Goal: Use online tool/utility: Utilize a website feature to perform a specific function

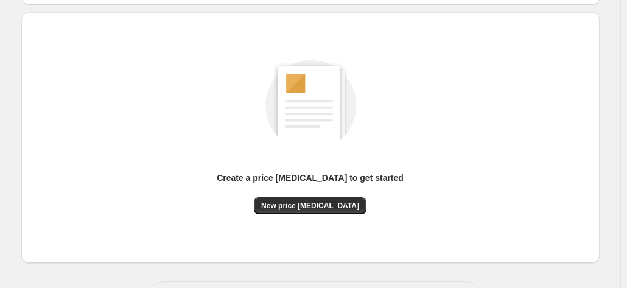
scroll to position [167, 0]
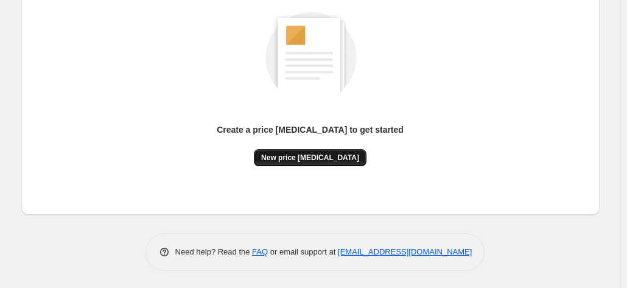
click at [322, 152] on button "New price [MEDICAL_DATA]" at bounding box center [310, 157] width 113 height 17
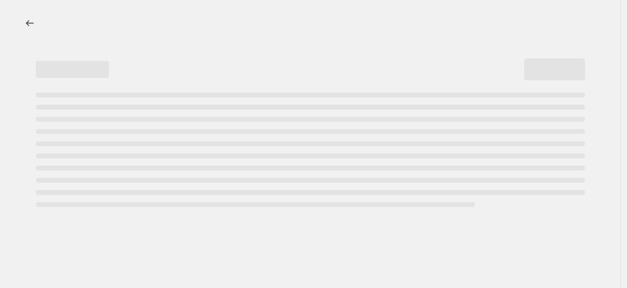
select select "percentage"
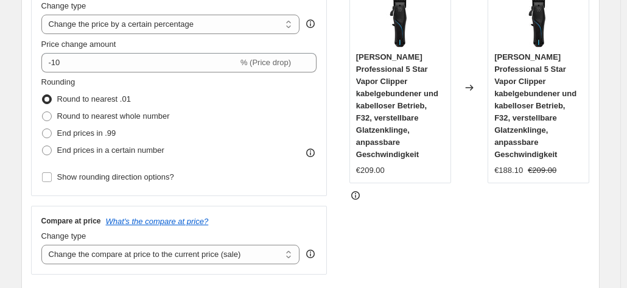
scroll to position [243, 0]
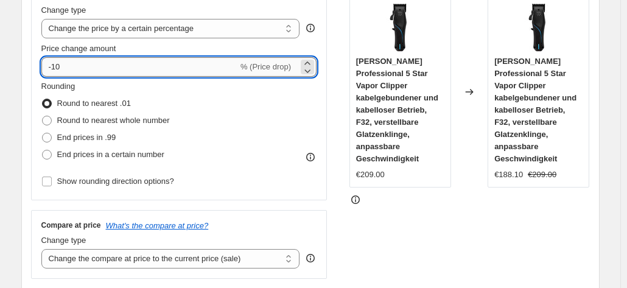
click at [114, 69] on input "-10" at bounding box center [139, 66] width 197 height 19
type input "-1"
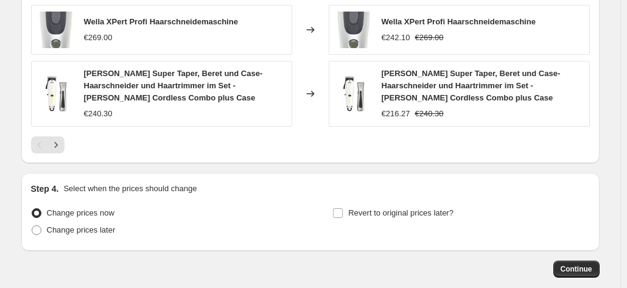
scroll to position [961, 0]
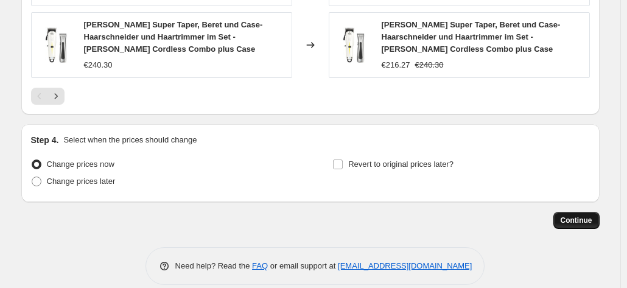
type input "-35"
click at [589, 215] on span "Continue" at bounding box center [576, 220] width 32 height 10
click at [571, 215] on span "Continue" at bounding box center [576, 220] width 32 height 10
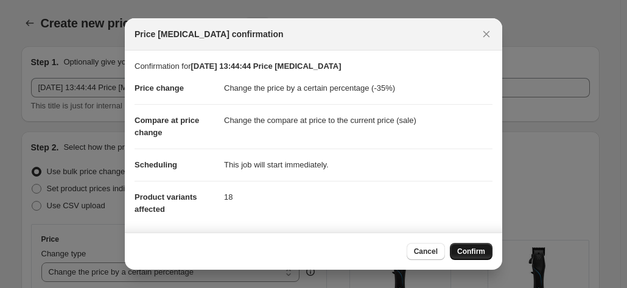
click at [466, 253] on span "Confirm" at bounding box center [471, 251] width 28 height 10
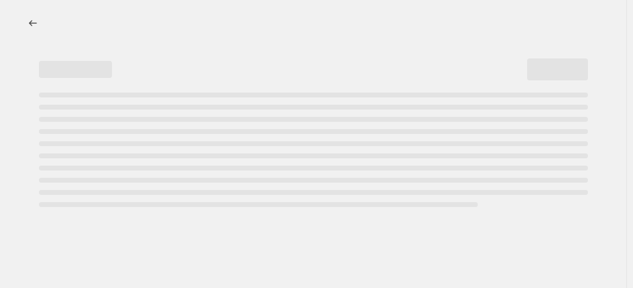
select select "percentage"
